Goal: Task Accomplishment & Management: Use online tool/utility

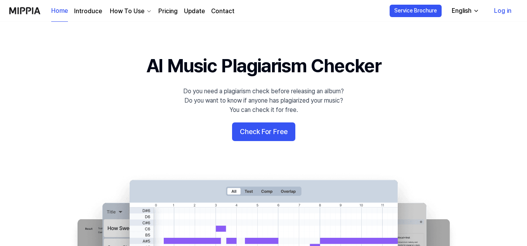
click at [501, 14] on link "Log in" at bounding box center [503, 11] width 30 height 22
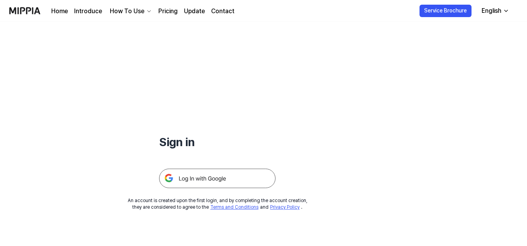
click at [234, 180] on img at bounding box center [217, 178] width 117 height 19
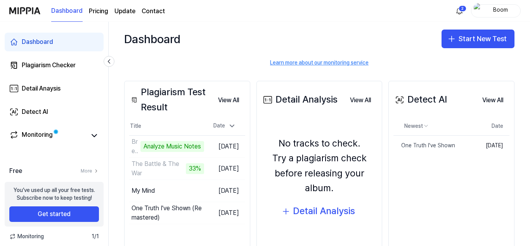
scroll to position [72, 0]
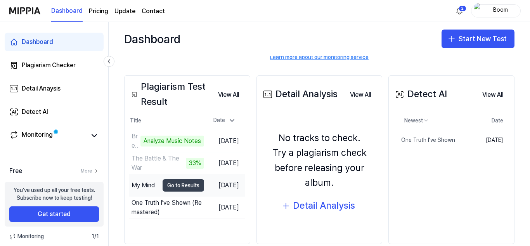
click at [182, 185] on button "Go to Results" at bounding box center [184, 185] width 42 height 12
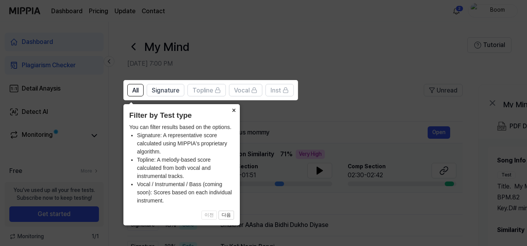
click at [233, 110] on button "×" at bounding box center [234, 109] width 12 height 11
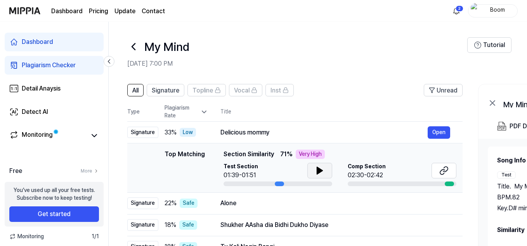
click at [318, 172] on icon at bounding box center [319, 170] width 5 height 7
click at [447, 170] on icon at bounding box center [444, 170] width 9 height 9
click at [440, 131] on button "Open" at bounding box center [439, 132] width 23 height 12
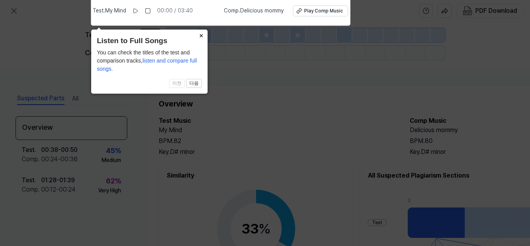
click at [201, 34] on button "×" at bounding box center [201, 35] width 12 height 11
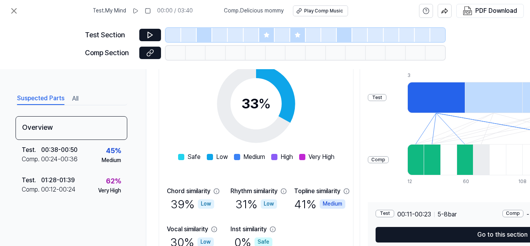
scroll to position [121, 0]
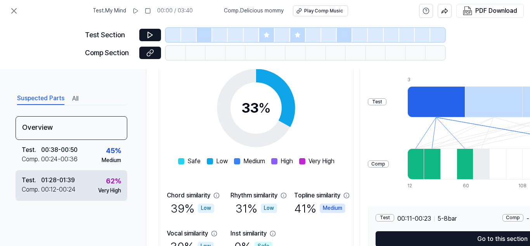
click at [66, 190] on div "00:12 - 00:24" at bounding box center [58, 189] width 35 height 9
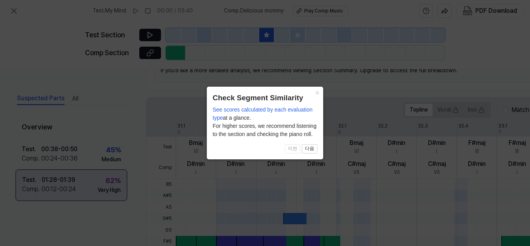
scroll to position [254, 0]
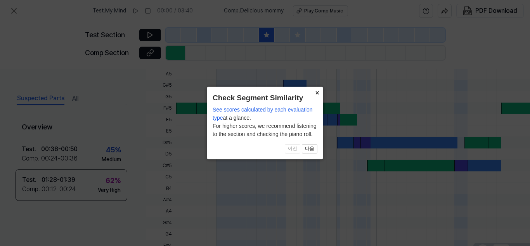
click at [317, 91] on button "×" at bounding box center [317, 92] width 12 height 11
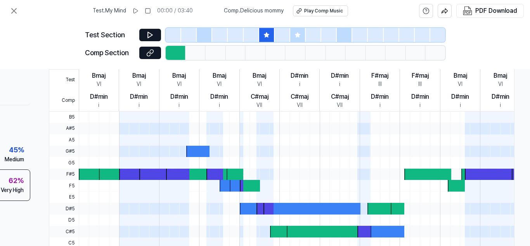
scroll to position [190, 100]
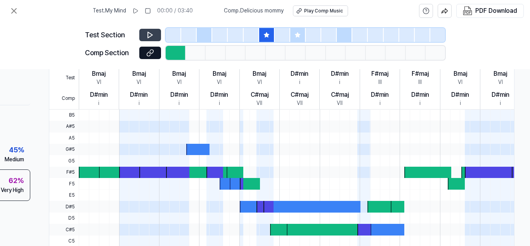
click at [149, 36] on icon at bounding box center [150, 35] width 8 height 8
click at [265, 35] on icon at bounding box center [266, 34] width 5 height 5
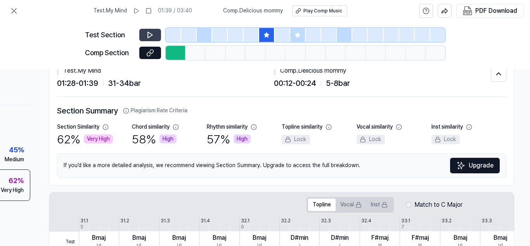
scroll to position [0, 100]
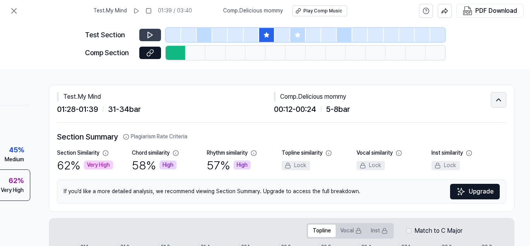
click at [498, 101] on icon at bounding box center [499, 100] width 4 height 2
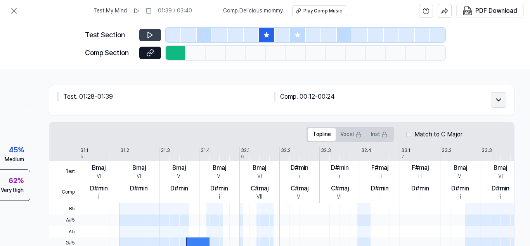
click at [498, 101] on icon at bounding box center [499, 99] width 9 height 9
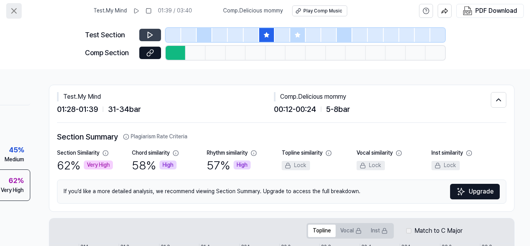
click at [16, 13] on icon at bounding box center [14, 11] width 5 height 5
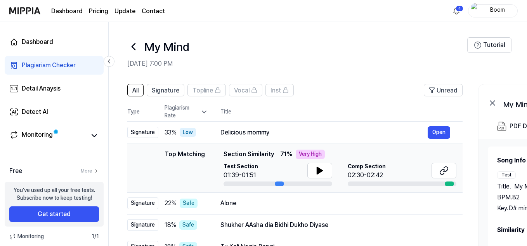
click at [203, 114] on icon at bounding box center [204, 112] width 8 height 8
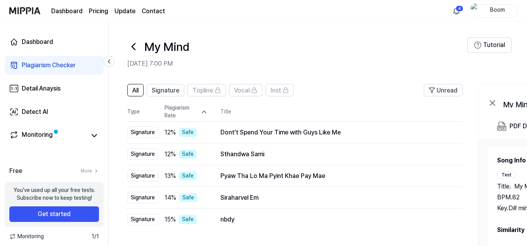
click at [138, 46] on icon at bounding box center [133, 46] width 12 height 12
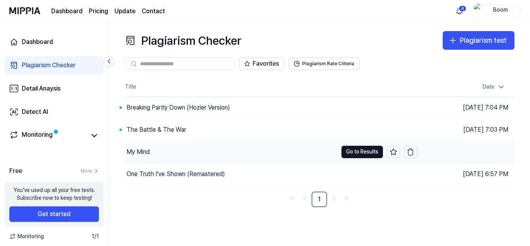
click at [167, 153] on div "My Mind" at bounding box center [231, 152] width 214 height 22
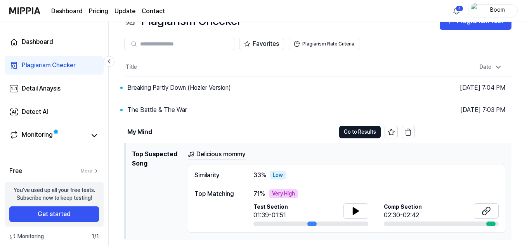
scroll to position [19, 0]
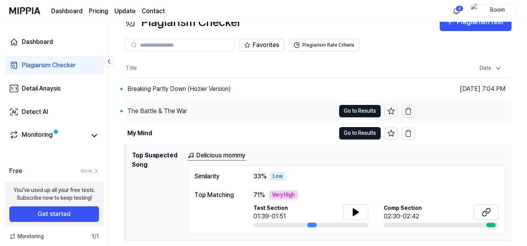
click at [248, 110] on div "The Battle & The War" at bounding box center [230, 111] width 210 height 22
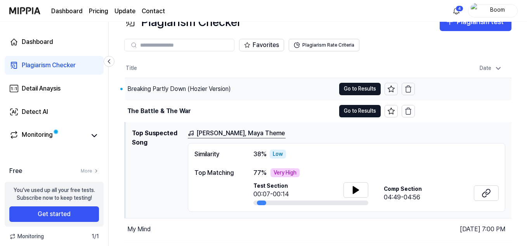
click at [266, 89] on div "Breaking Partly Down (Hozier Version)" at bounding box center [230, 89] width 210 height 22
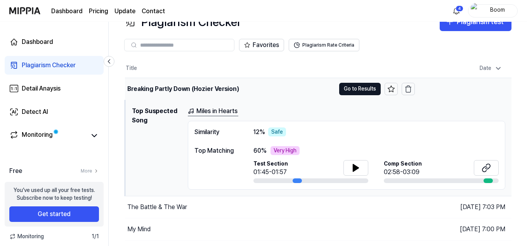
click at [266, 89] on div "Breaking Partly Down (Hozier Version)" at bounding box center [230, 89] width 210 height 22
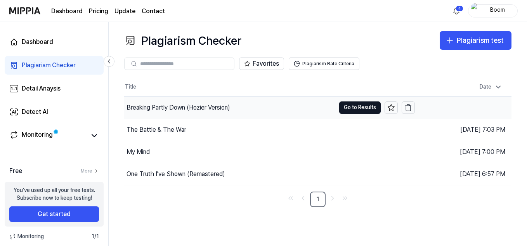
scroll to position [0, 0]
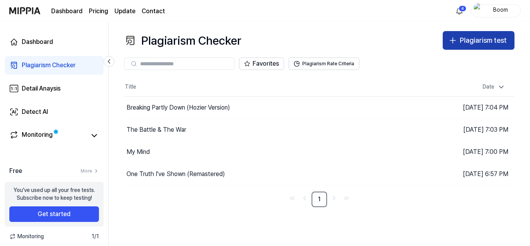
click at [466, 40] on div "Plagiarism test" at bounding box center [483, 40] width 47 height 11
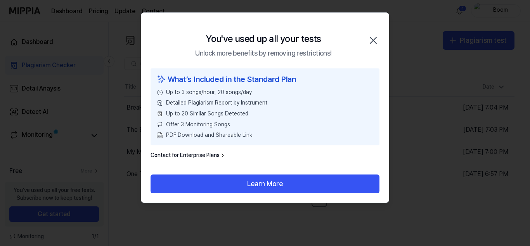
click at [376, 42] on icon "button" at bounding box center [373, 40] width 12 height 12
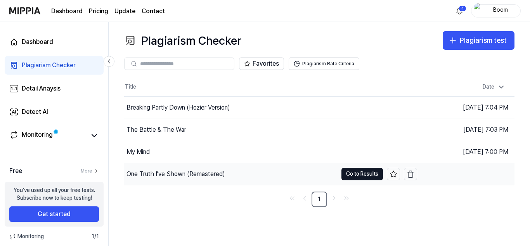
click at [272, 177] on div "One Truth I've Shown (Remastered)" at bounding box center [231, 174] width 214 height 22
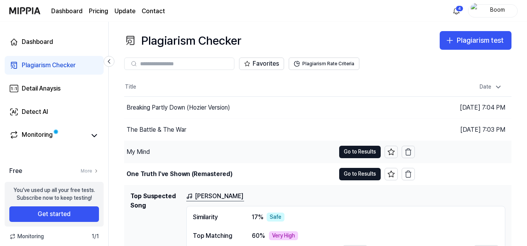
click at [243, 155] on div "My Mind" at bounding box center [229, 152] width 211 height 22
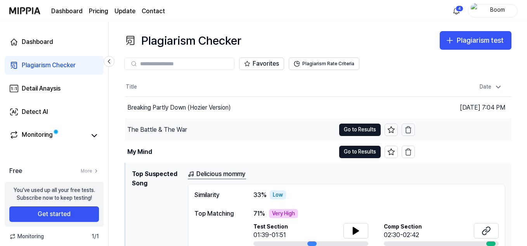
click at [247, 127] on div "The Battle & The War" at bounding box center [230, 130] width 210 height 22
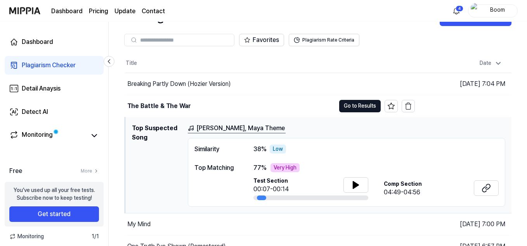
scroll to position [23, 0]
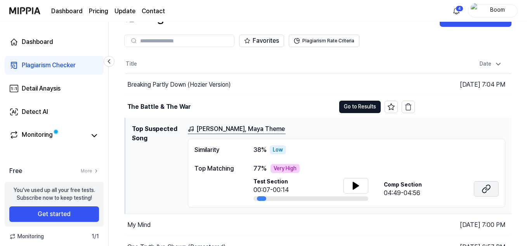
click at [483, 189] on icon at bounding box center [485, 189] width 5 height 5
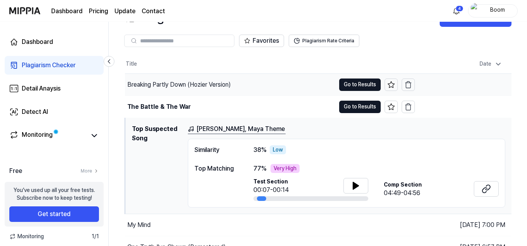
click at [274, 88] on div "Breaking Partly Down (Hozier Version)" at bounding box center [230, 85] width 210 height 22
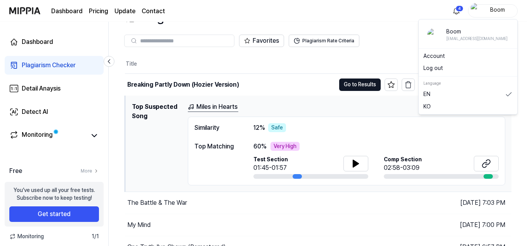
click at [505, 9] on div "Boom" at bounding box center [498, 10] width 30 height 9
click at [446, 66] on button "Log out" at bounding box center [468, 68] width 89 height 8
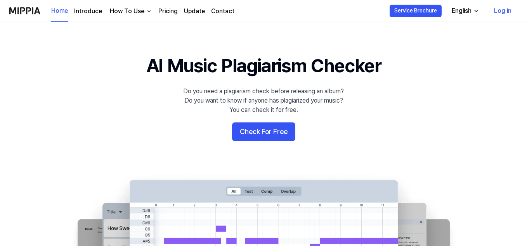
click at [510, 9] on link "Log in" at bounding box center [503, 11] width 30 height 22
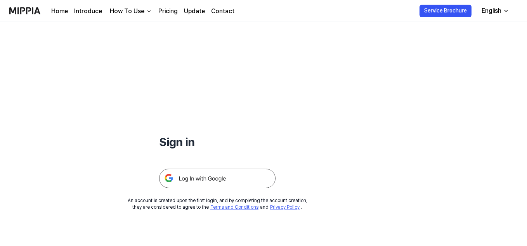
click at [249, 176] on img at bounding box center [217, 178] width 117 height 19
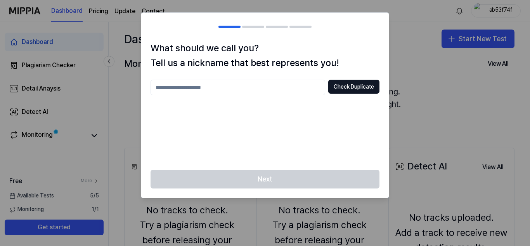
click at [215, 92] on input "text" at bounding box center [238, 88] width 175 height 16
type input "********"
click at [358, 85] on button "Check Duplicate" at bounding box center [354, 87] width 51 height 14
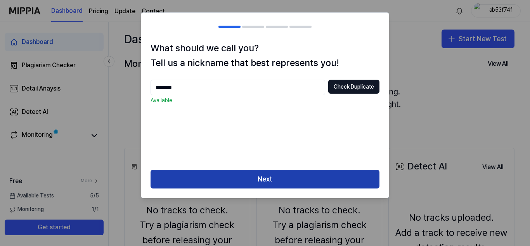
click at [303, 181] on button "Next" at bounding box center [265, 179] width 229 height 19
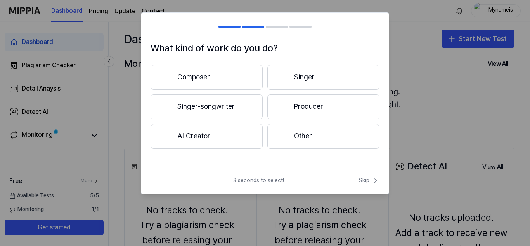
click at [237, 101] on button "Singer-songwriter" at bounding box center [207, 106] width 112 height 25
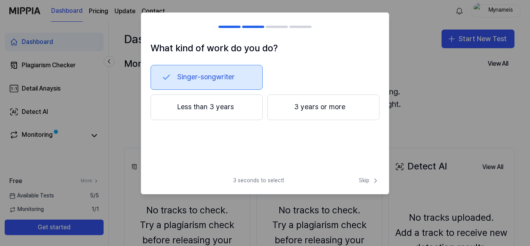
click at [305, 105] on button "3 years or more" at bounding box center [324, 107] width 112 height 26
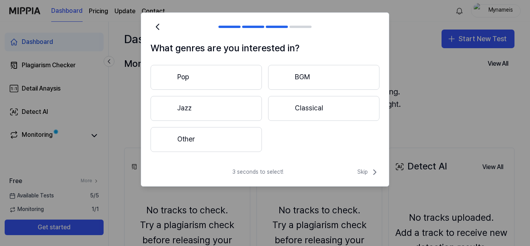
click at [238, 138] on button "Other" at bounding box center [206, 139] width 111 height 25
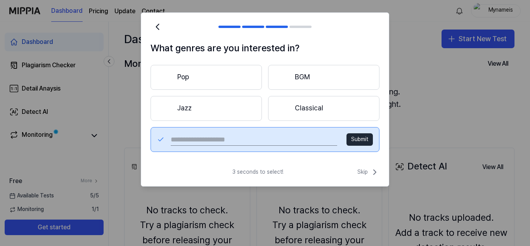
click at [238, 138] on input "text" at bounding box center [254, 139] width 167 height 12
type input "****"
click at [360, 140] on button "Submit" at bounding box center [360, 139] width 26 height 12
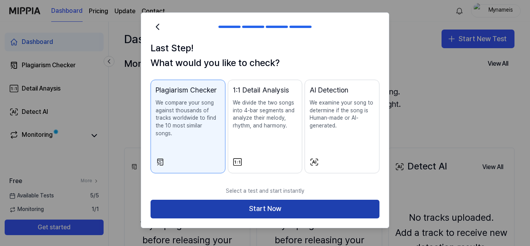
click at [324, 200] on button "Start Now" at bounding box center [265, 209] width 229 height 19
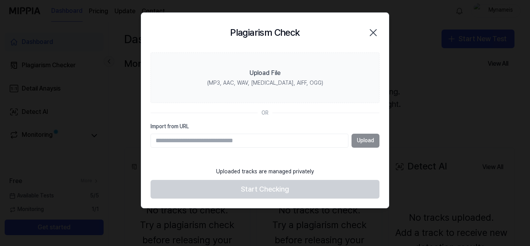
click at [324, 200] on div at bounding box center [265, 123] width 530 height 246
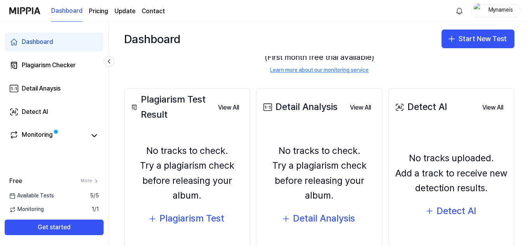
scroll to position [81, 0]
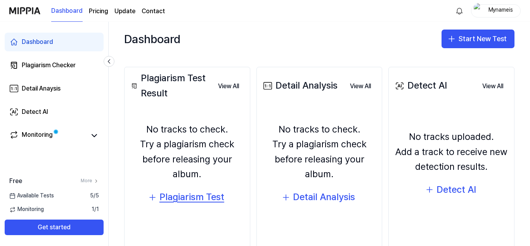
click at [205, 196] on div "Plagiarism Test" at bounding box center [192, 197] width 65 height 15
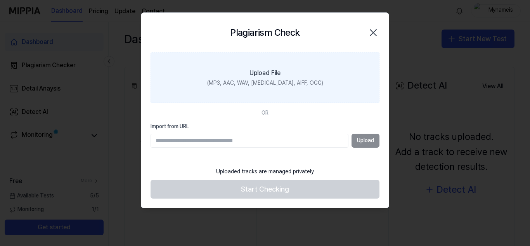
click at [259, 77] on div "Upload File" at bounding box center [265, 72] width 31 height 9
click at [0, 0] on input "Upload File (MP3, AAC, WAV, [MEDICAL_DATA], AIFF, OGG)" at bounding box center [0, 0] width 0 height 0
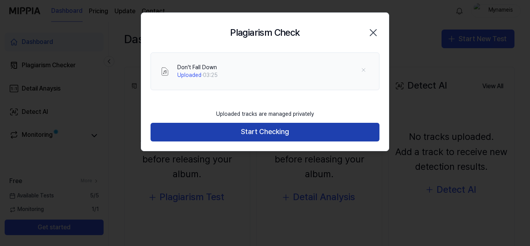
click at [277, 136] on button "Start Checking" at bounding box center [265, 132] width 229 height 19
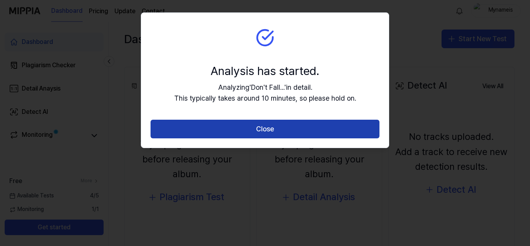
click at [279, 129] on button "Close" at bounding box center [265, 129] width 229 height 19
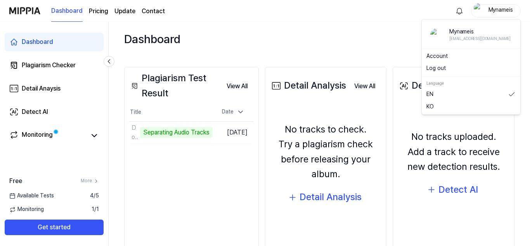
click at [494, 12] on div "Mynameis" at bounding box center [501, 10] width 30 height 9
click at [442, 68] on button "Log out" at bounding box center [471, 68] width 89 height 8
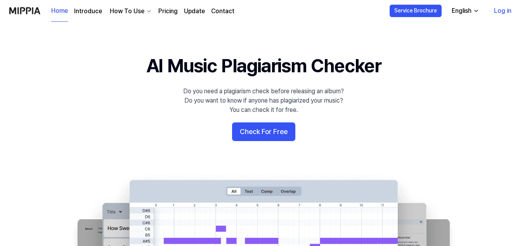
click at [502, 11] on link "Log in" at bounding box center [503, 11] width 30 height 22
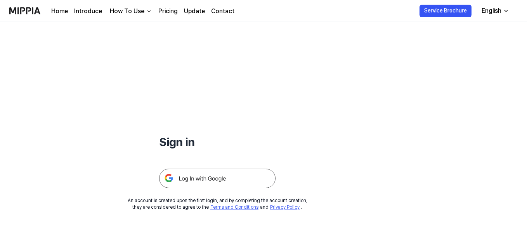
click at [236, 174] on img at bounding box center [217, 178] width 117 height 19
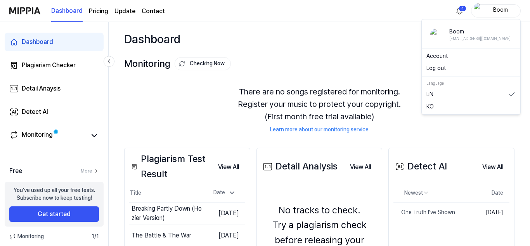
click at [500, 11] on div "Boom" at bounding box center [501, 10] width 30 height 9
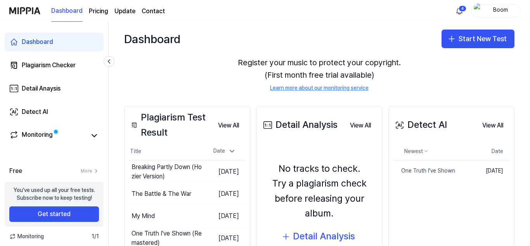
scroll to position [47, 0]
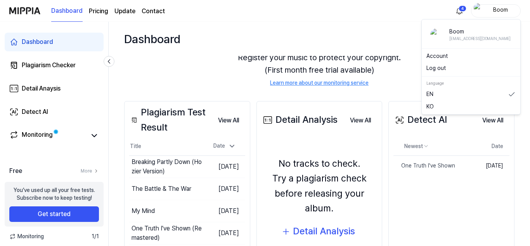
click at [499, 12] on div "Boom" at bounding box center [501, 10] width 30 height 9
click at [455, 65] on button "Log out" at bounding box center [471, 68] width 89 height 8
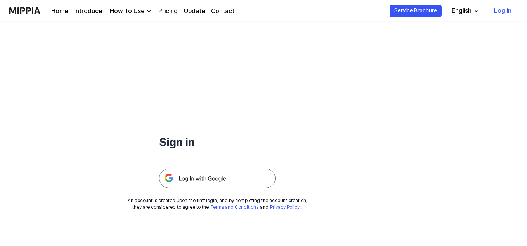
click at [251, 174] on img at bounding box center [217, 178] width 117 height 19
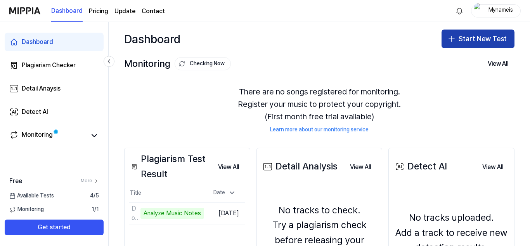
click at [480, 34] on button "Start New Test" at bounding box center [478, 39] width 73 height 19
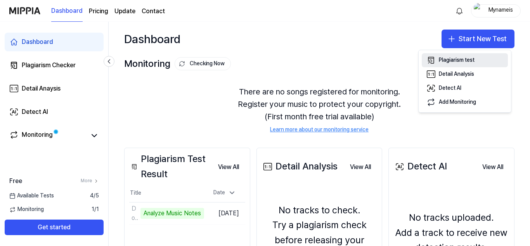
click at [478, 55] on button "Plagiarism test" at bounding box center [465, 60] width 86 height 14
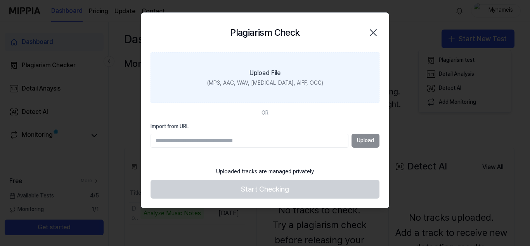
click at [304, 71] on label "Upload File (MP3, AAC, WAV, [MEDICAL_DATA], AIFF, OGG)" at bounding box center [265, 77] width 229 height 50
click at [0, 0] on input "Upload File (MP3, AAC, WAV, [MEDICAL_DATA], AIFF, OGG)" at bounding box center [0, 0] width 0 height 0
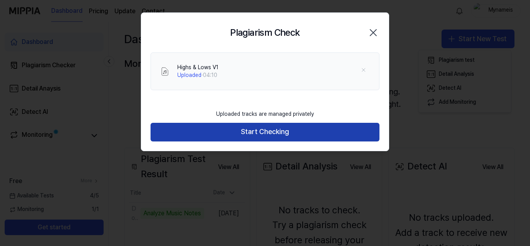
click at [274, 129] on button "Start Checking" at bounding box center [265, 132] width 229 height 19
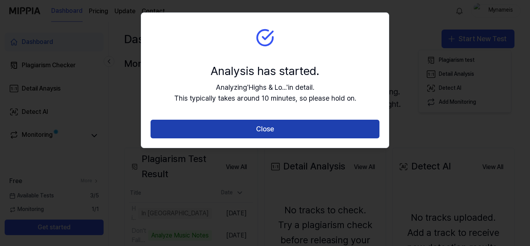
click at [297, 125] on button "Close" at bounding box center [265, 129] width 229 height 19
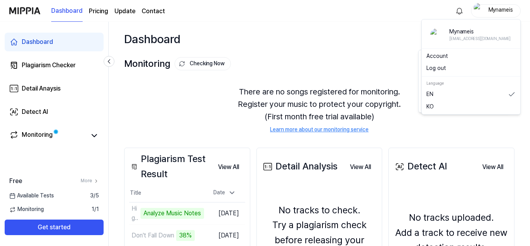
click at [496, 9] on div "Mynameis" at bounding box center [501, 10] width 30 height 9
click at [445, 68] on button "Log out" at bounding box center [471, 68] width 89 height 8
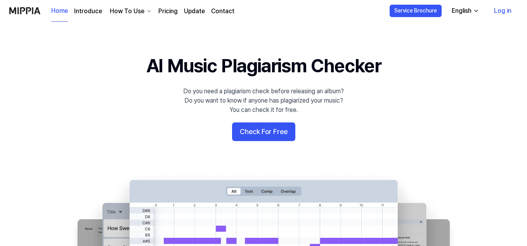
click at [505, 14] on link "Log in" at bounding box center [503, 11] width 30 height 22
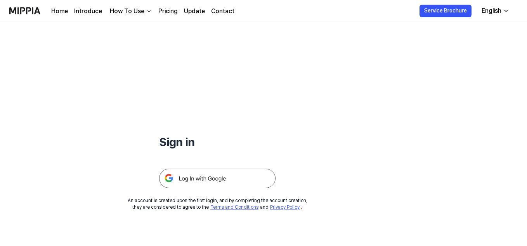
click at [236, 182] on img at bounding box center [217, 178] width 117 height 19
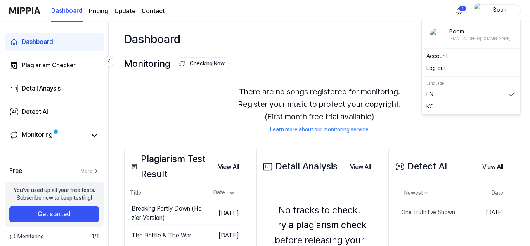
click at [501, 9] on div "Boom" at bounding box center [501, 10] width 30 height 9
click at [444, 66] on button "Log out" at bounding box center [471, 68] width 89 height 8
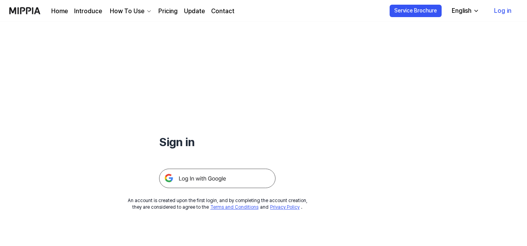
click at [504, 10] on link "Log in" at bounding box center [503, 11] width 30 height 22
click at [232, 179] on img at bounding box center [217, 178] width 117 height 19
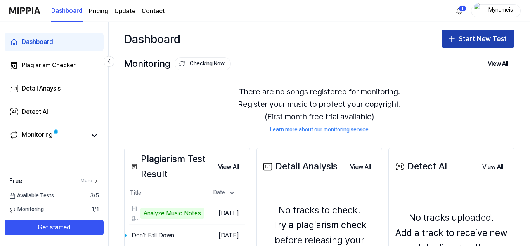
click at [463, 41] on button "Start New Test" at bounding box center [478, 39] width 73 height 19
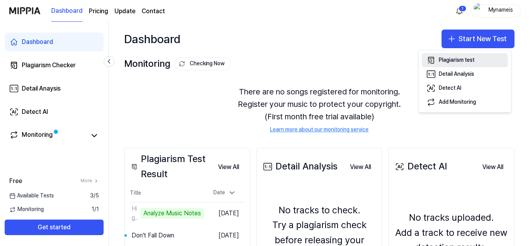
click at [459, 61] on div "Plagiarism test" at bounding box center [457, 60] width 36 height 8
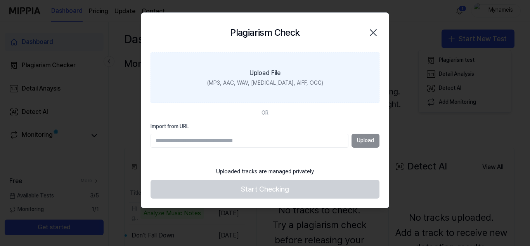
click at [276, 88] on label "Upload File (MP3, AAC, WAV, [MEDICAL_DATA], AIFF, OGG)" at bounding box center [265, 77] width 229 height 50
click at [0, 0] on input "Upload File (MP3, AAC, WAV, [MEDICAL_DATA], AIFF, OGG)" at bounding box center [0, 0] width 0 height 0
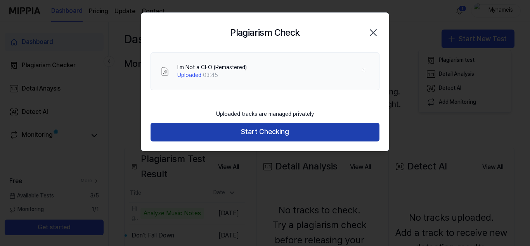
click at [276, 133] on button "Start Checking" at bounding box center [265, 132] width 229 height 19
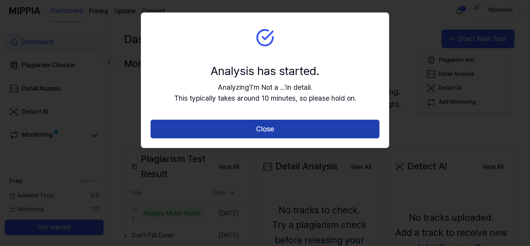
click at [290, 134] on button "Close" at bounding box center [265, 129] width 229 height 19
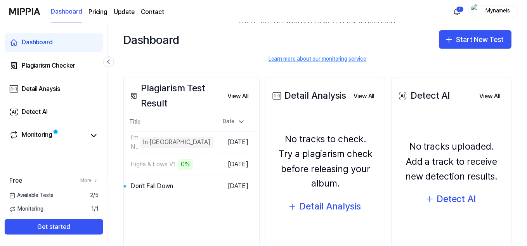
scroll to position [72, 0]
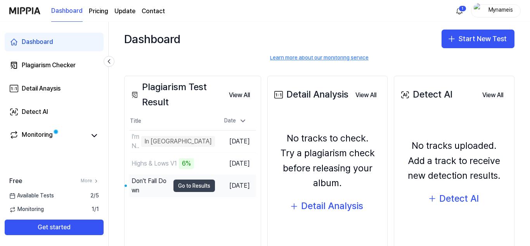
click at [174, 183] on button "Go to Results" at bounding box center [195, 185] width 42 height 12
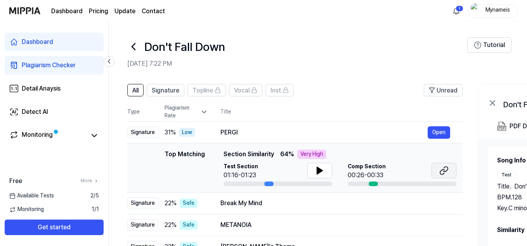
click at [448, 170] on icon at bounding box center [444, 170] width 9 height 9
click at [132, 45] on icon at bounding box center [133, 46] width 12 height 12
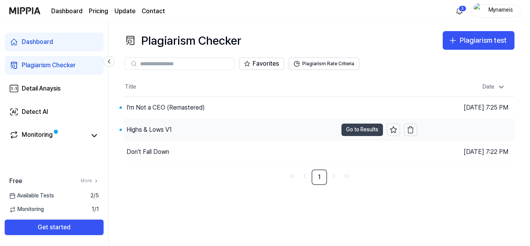
click at [369, 127] on button "Go to Results" at bounding box center [363, 129] width 42 height 12
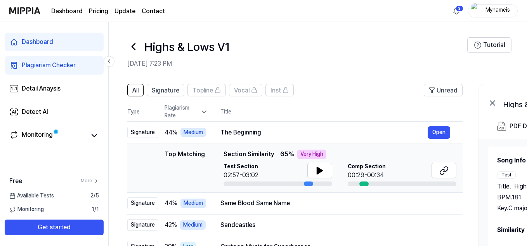
click at [133, 46] on icon at bounding box center [133, 46] width 3 height 6
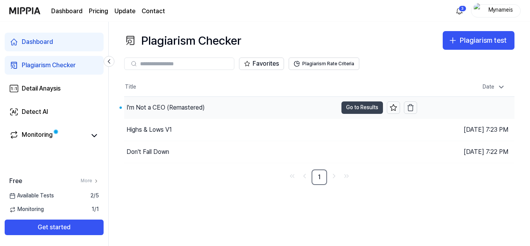
click at [353, 109] on button "Go to Results" at bounding box center [363, 107] width 42 height 12
